Goal: Find specific page/section: Find specific page/section

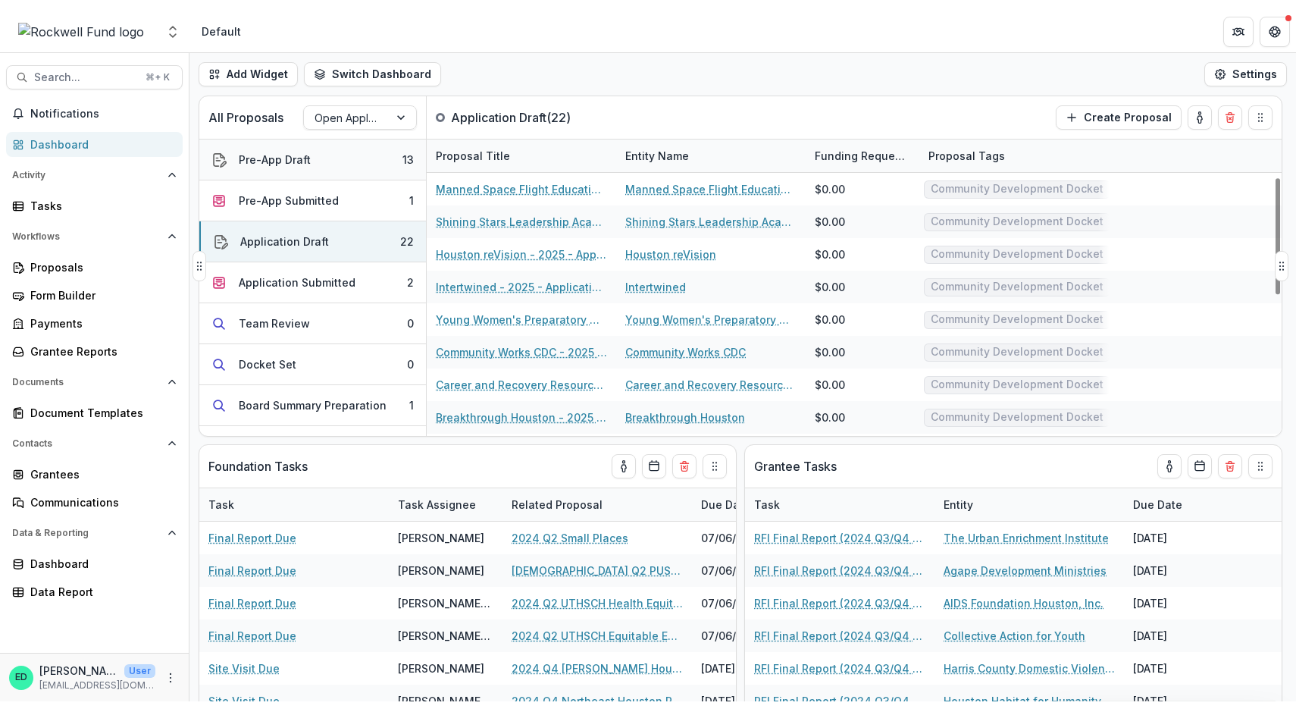
scroll to position [95, 0]
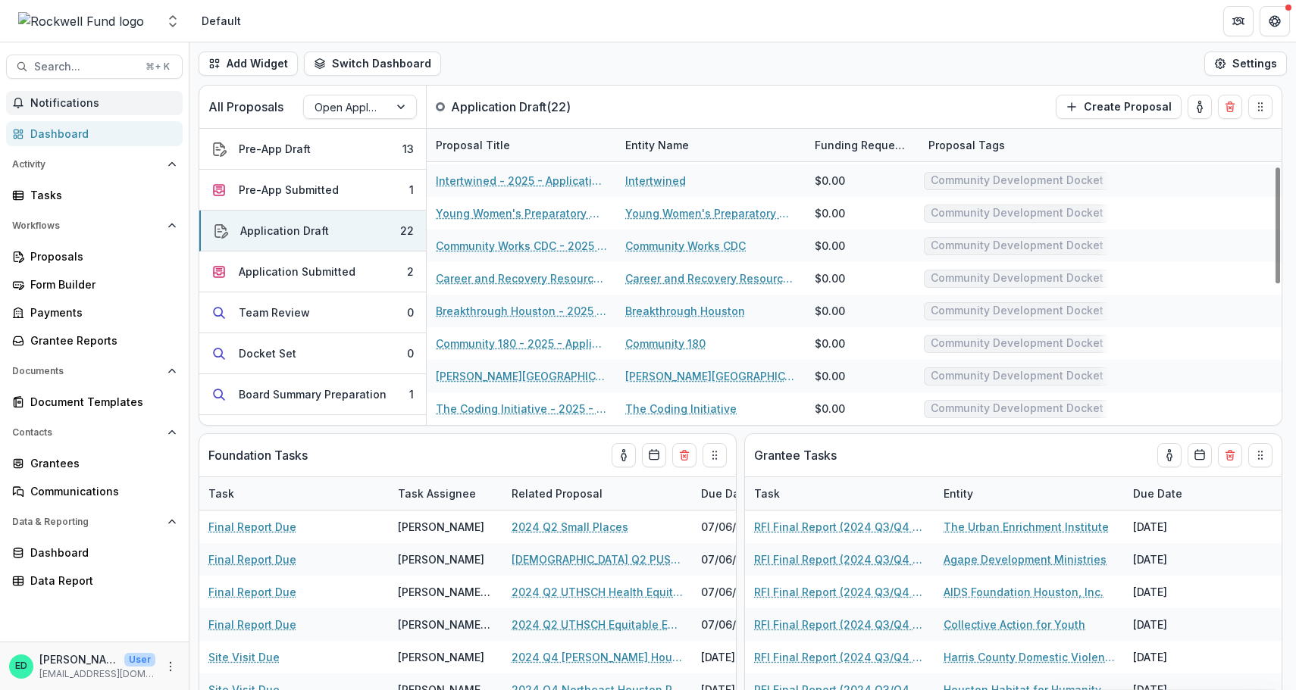
click at [85, 100] on span "Notifications" at bounding box center [103, 103] width 146 height 13
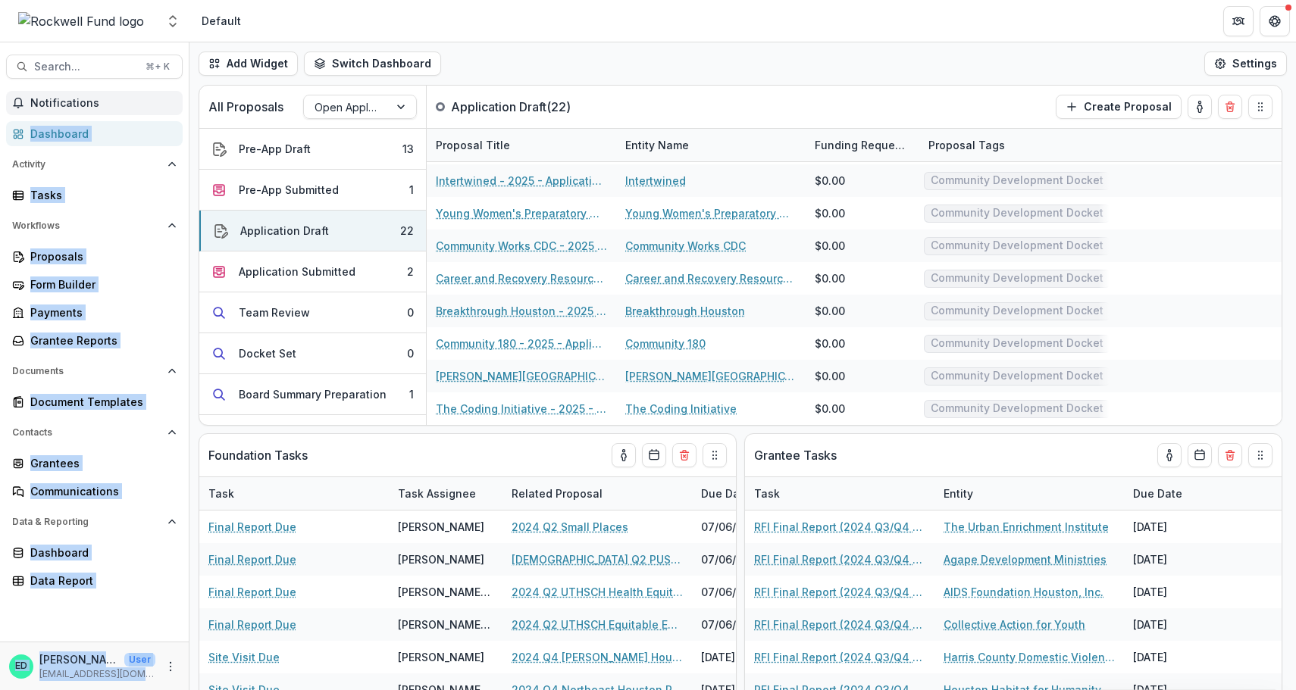
click at [602, 42] on div "Aggregate Analysis Foundations Rockwell Fund Data Sandbox Rockwell Fund Team Se…" at bounding box center [648, 345] width 1296 height 690
click at [53, 130] on div "Dashboard" at bounding box center [100, 134] width 140 height 16
click at [53, 141] on div "Dashboard" at bounding box center [100, 134] width 140 height 16
click at [57, 202] on div "Tasks" at bounding box center [100, 195] width 140 height 16
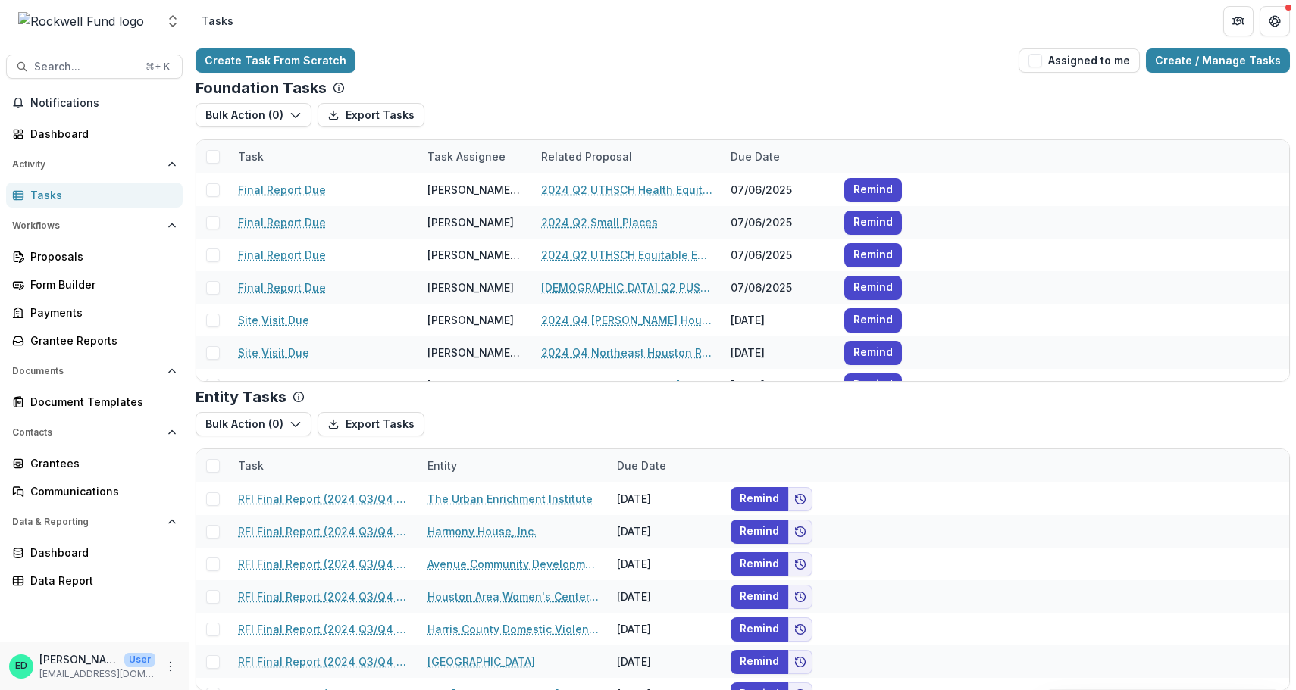
click at [1008, 0] on header "Tasks" at bounding box center [742, 21] width 1107 height 42
click at [83, 65] on span "Search..." at bounding box center [85, 67] width 102 height 13
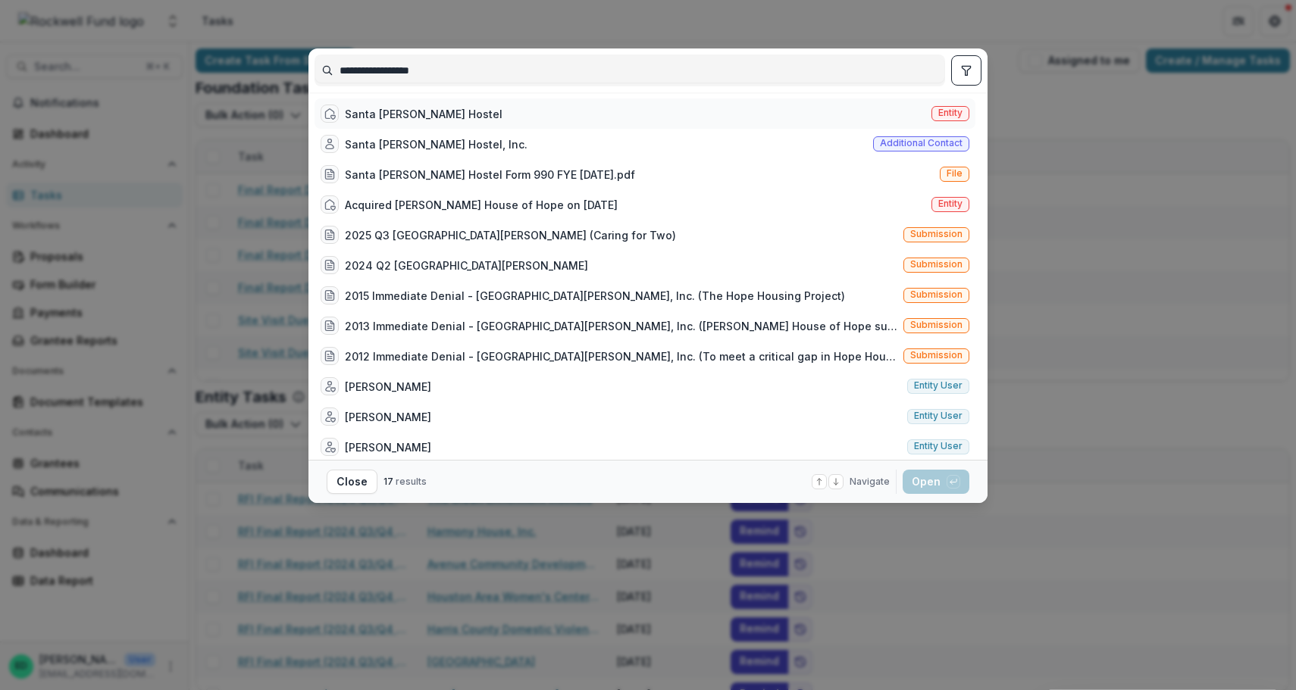
type input "**********"
click at [370, 121] on div "Santa [PERSON_NAME] Hostel" at bounding box center [424, 114] width 158 height 16
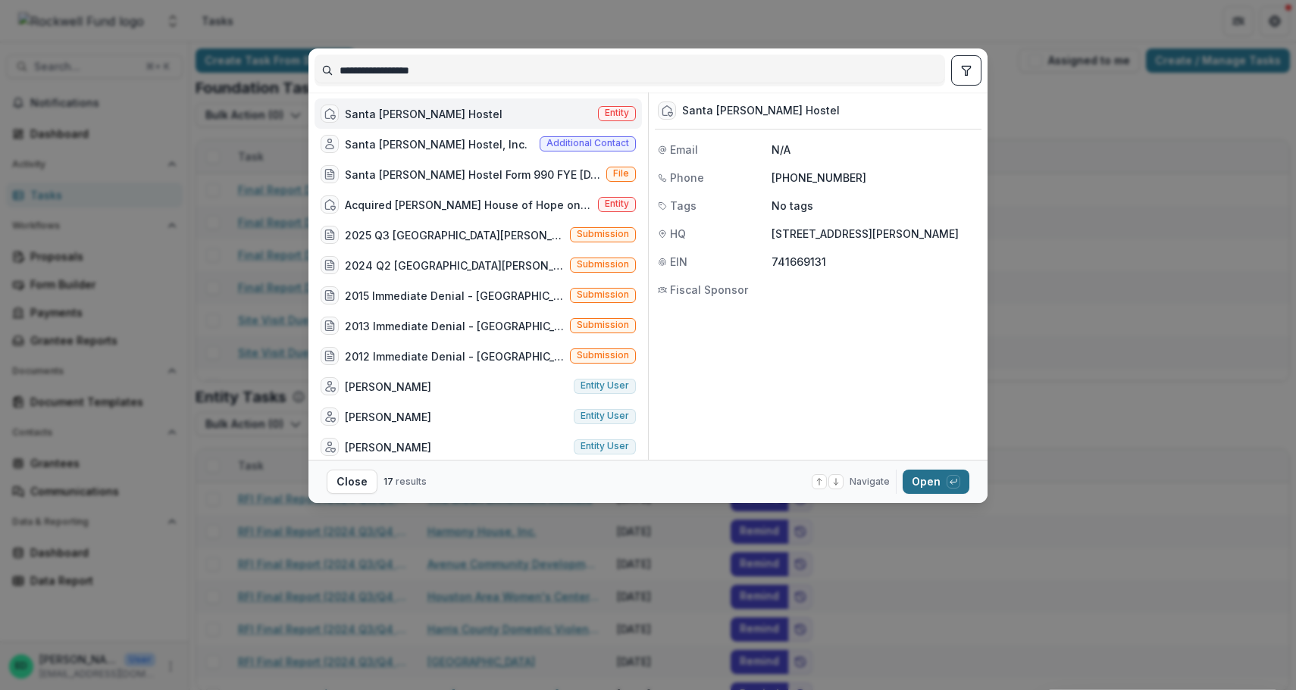
click at [931, 485] on button "Open with enter key" at bounding box center [936, 482] width 67 height 24
